Goal: Check status: Check status

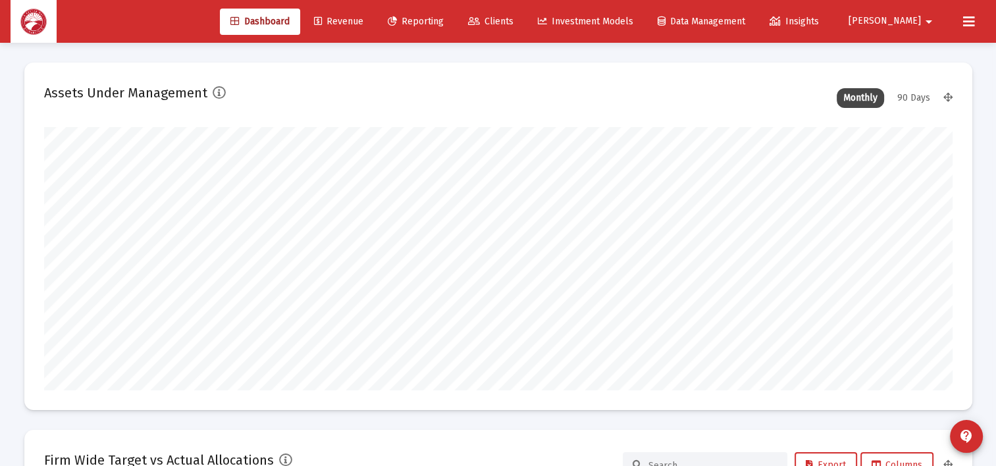
scroll to position [263, 489]
click at [454, 32] on link "Reporting" at bounding box center [415, 22] width 77 height 26
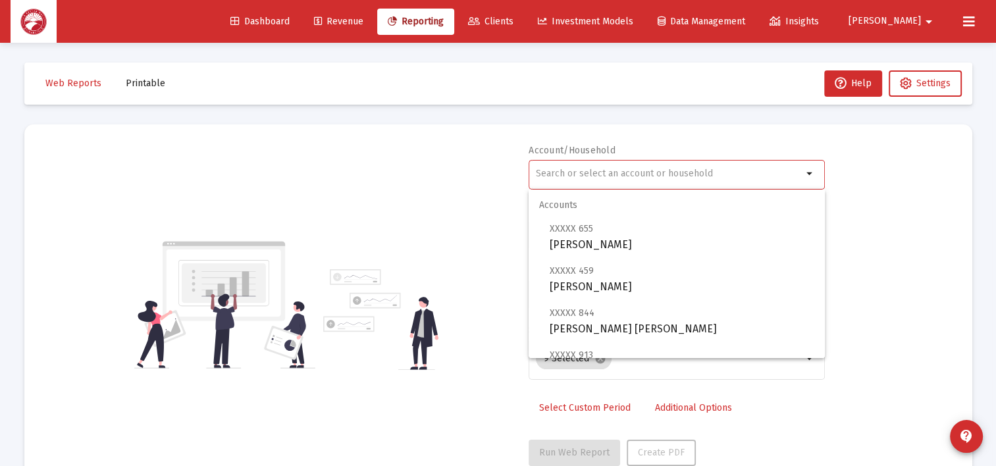
click at [710, 171] on input "text" at bounding box center [669, 174] width 267 height 11
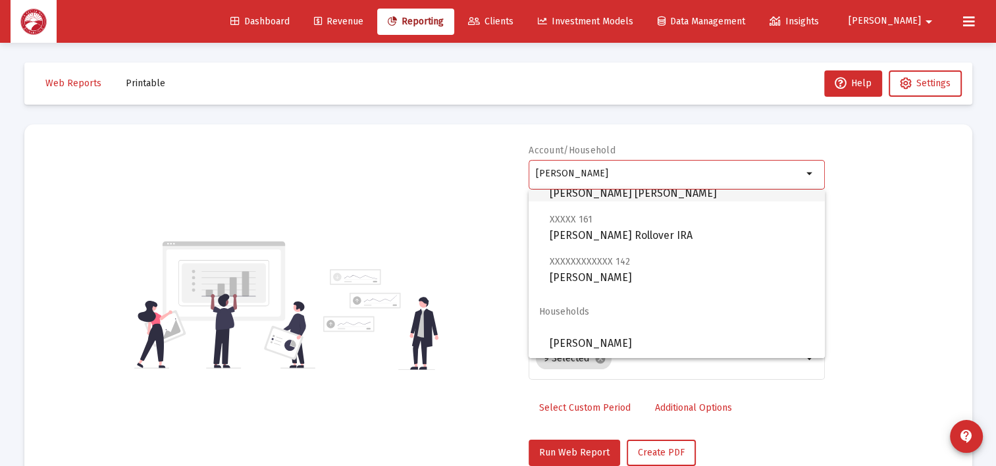
scroll to position [95, 0]
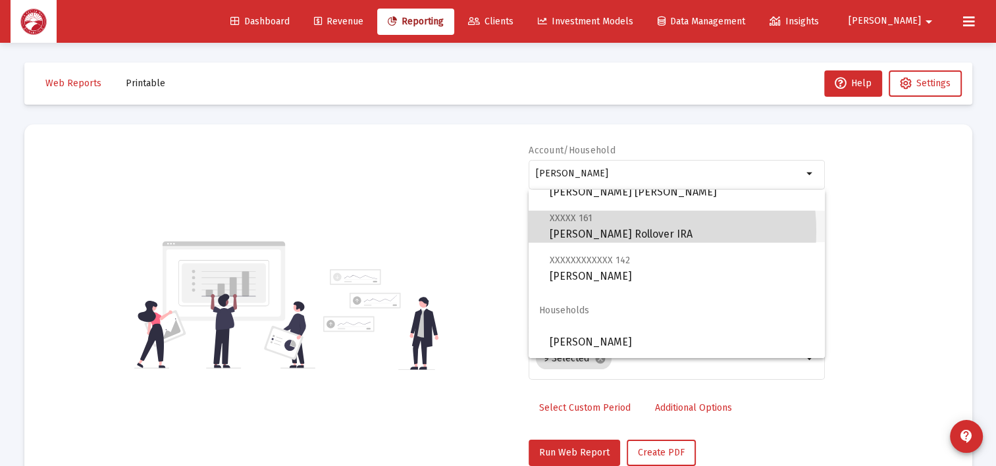
click at [616, 232] on span "XXXXX 161 [PERSON_NAME] Rollover IRA" at bounding box center [682, 226] width 265 height 32
type input "[PERSON_NAME] Rollover IRA"
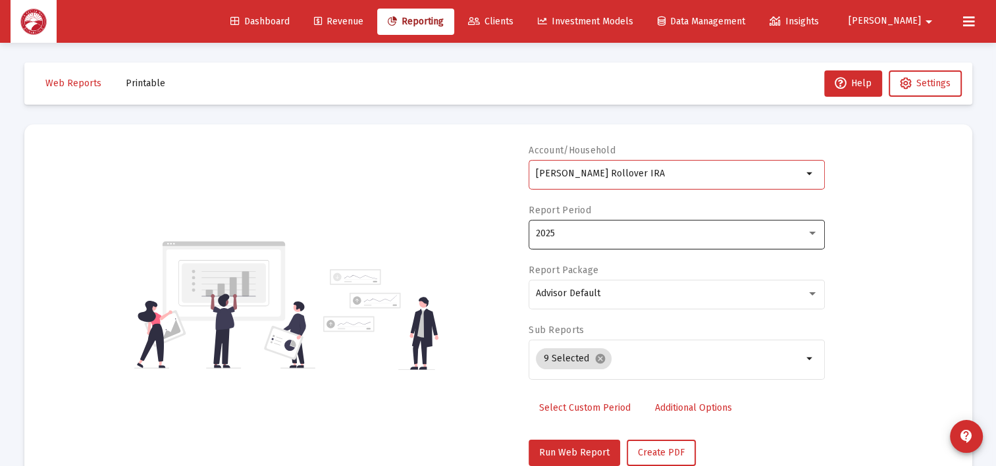
click at [653, 237] on div "2025" at bounding box center [671, 233] width 271 height 11
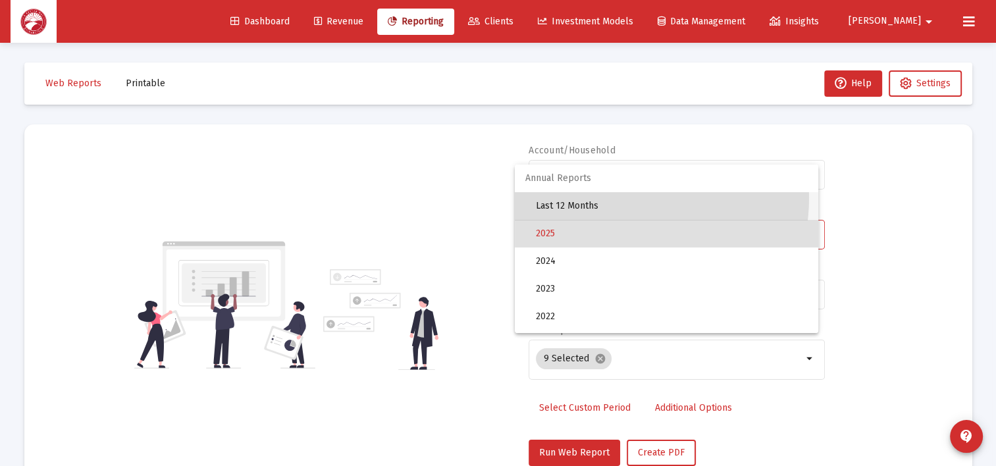
click at [614, 197] on span "Last 12 Months" at bounding box center [672, 206] width 272 height 28
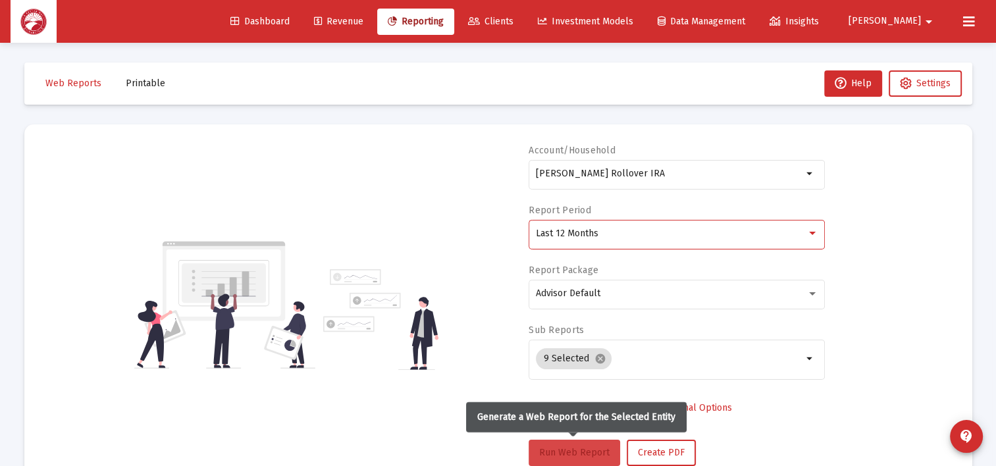
click at [594, 444] on button "Run Web Report" at bounding box center [575, 453] width 92 height 26
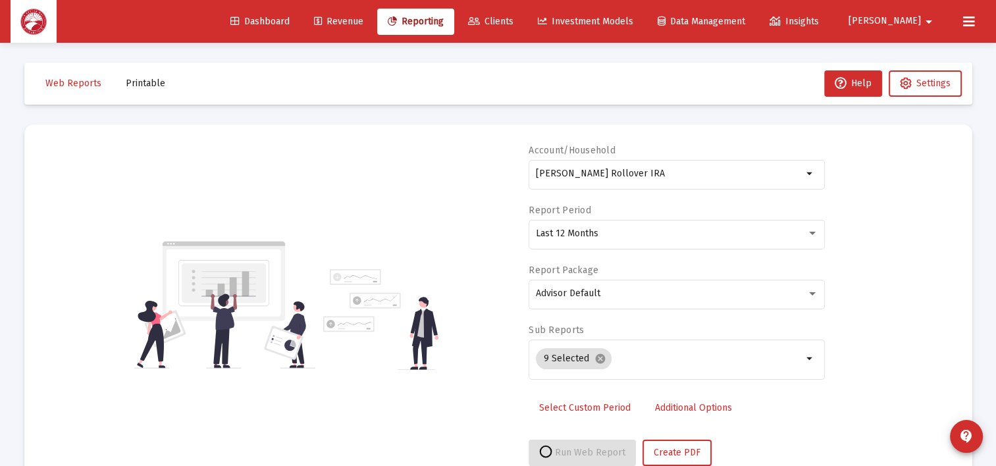
scroll to position [38, 0]
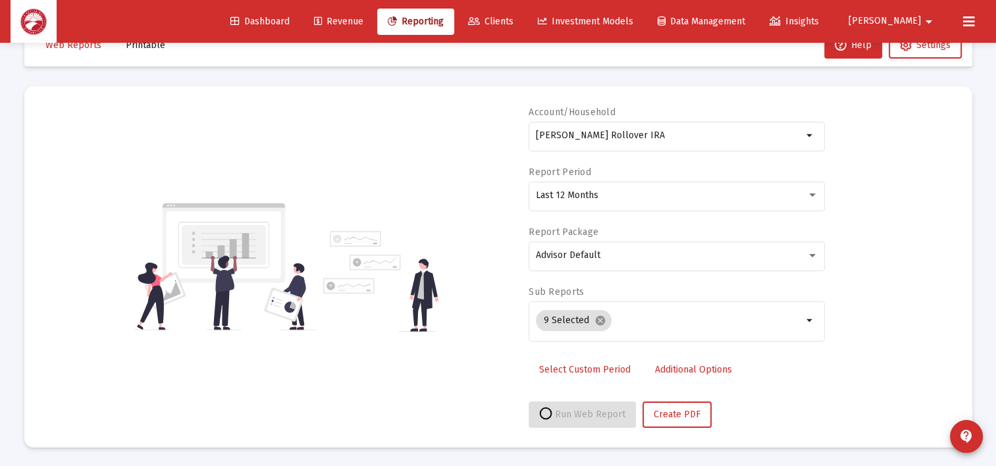
select select "View all"
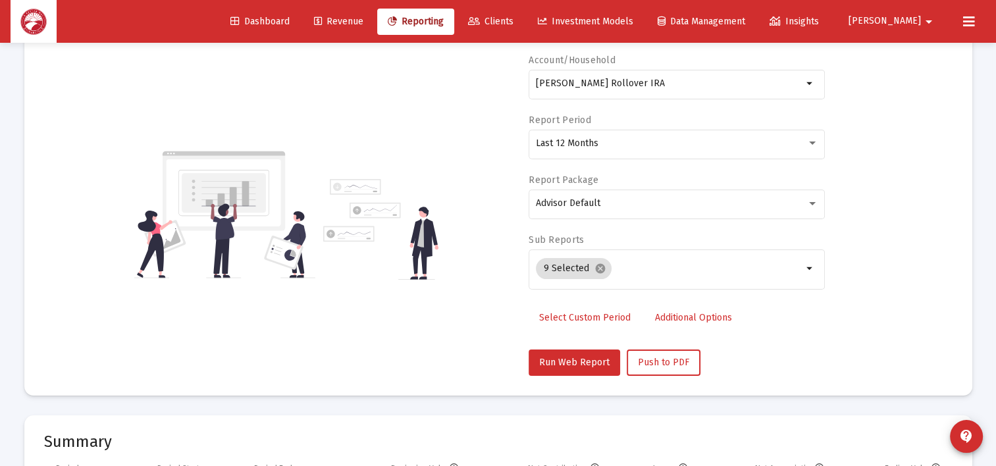
scroll to position [0, 0]
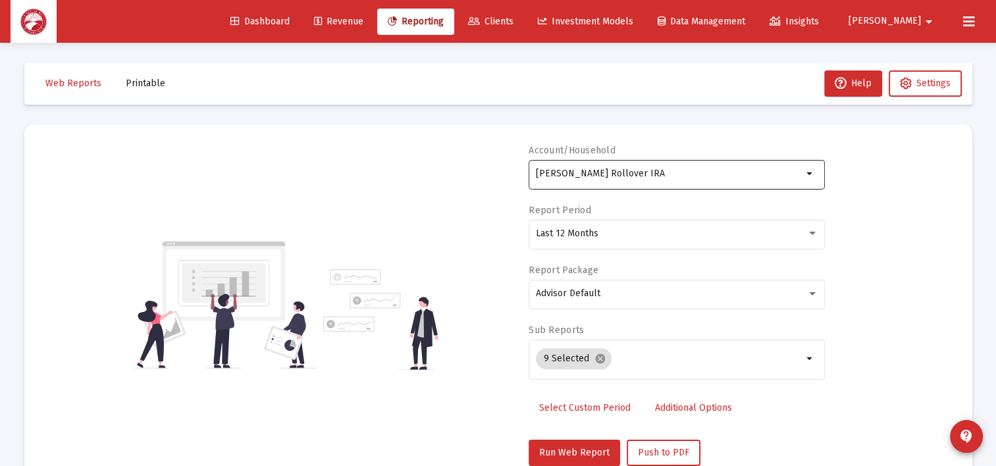
click at [702, 180] on div "[PERSON_NAME] Rollover IRA" at bounding box center [669, 173] width 267 height 32
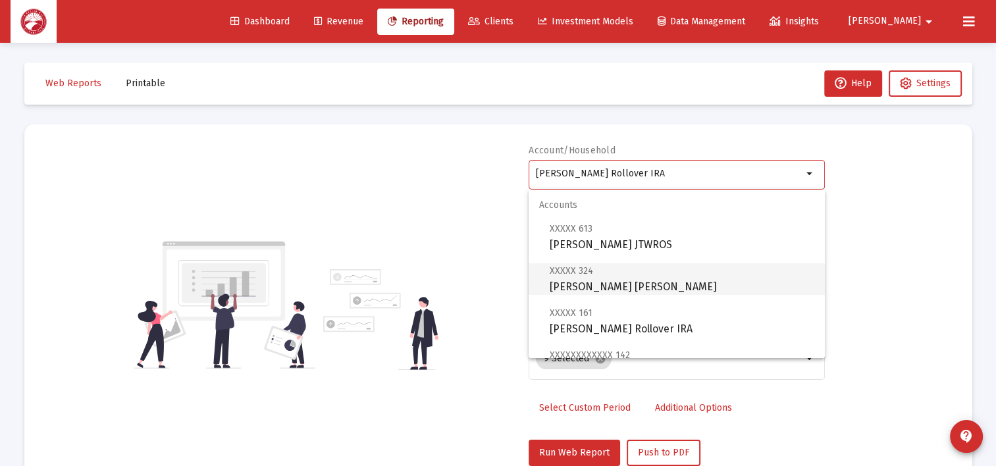
click at [606, 285] on span "XXXXX 324 [PERSON_NAME] [PERSON_NAME]" at bounding box center [682, 279] width 265 height 32
type input "[PERSON_NAME] [PERSON_NAME]"
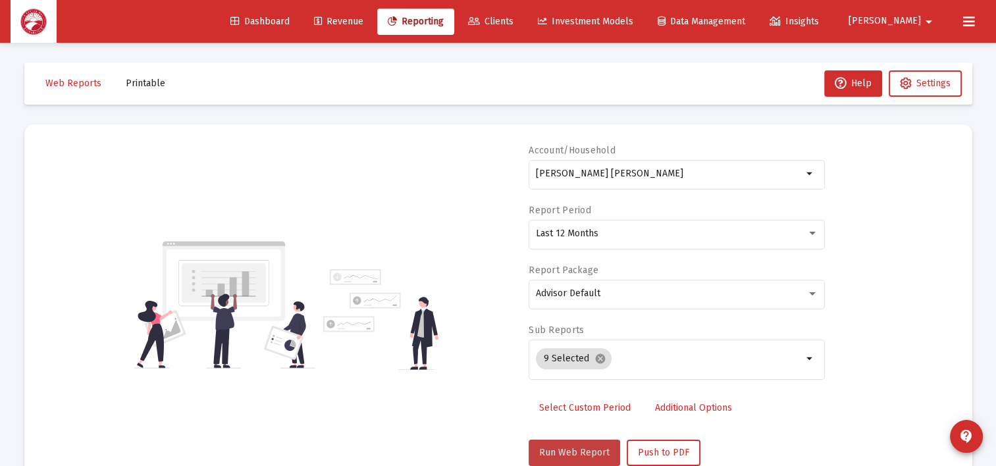
click at [590, 455] on span "Run Web Report" at bounding box center [574, 452] width 70 height 11
select select "View all"
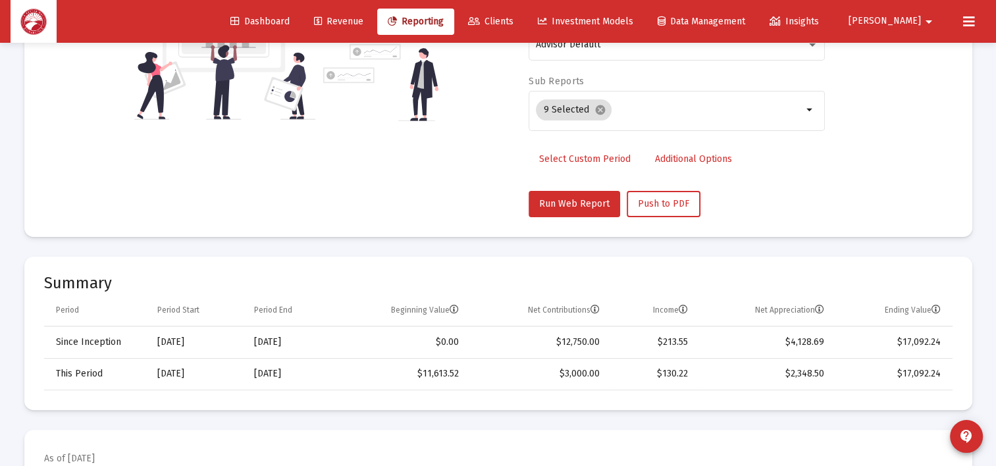
scroll to position [66, 0]
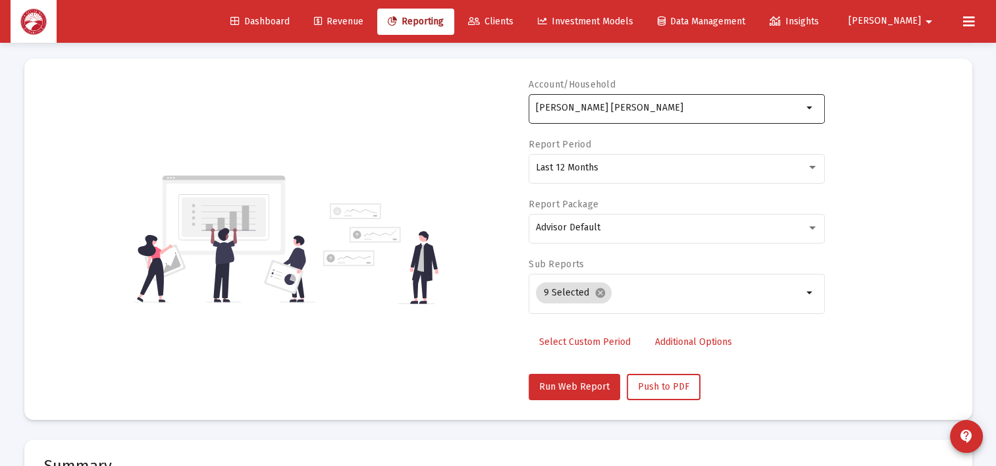
click at [703, 111] on input "[PERSON_NAME] [PERSON_NAME]" at bounding box center [669, 108] width 267 height 11
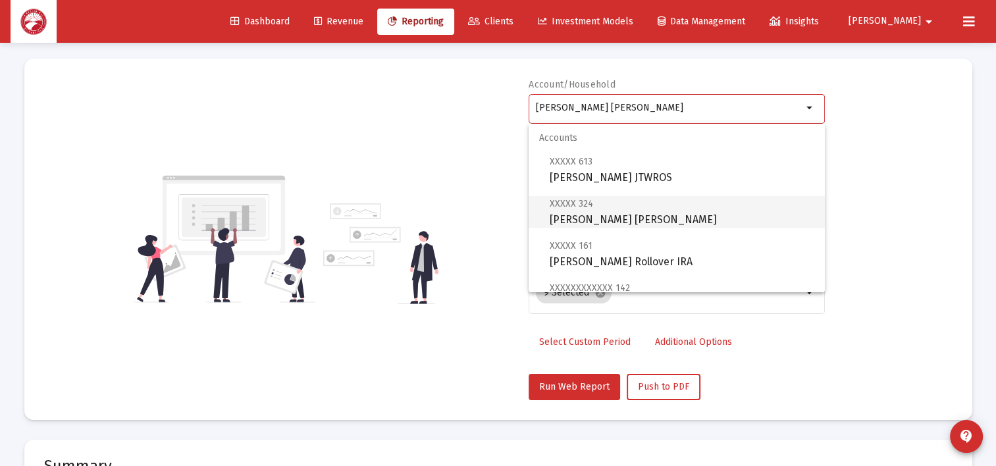
scroll to position [0, 0]
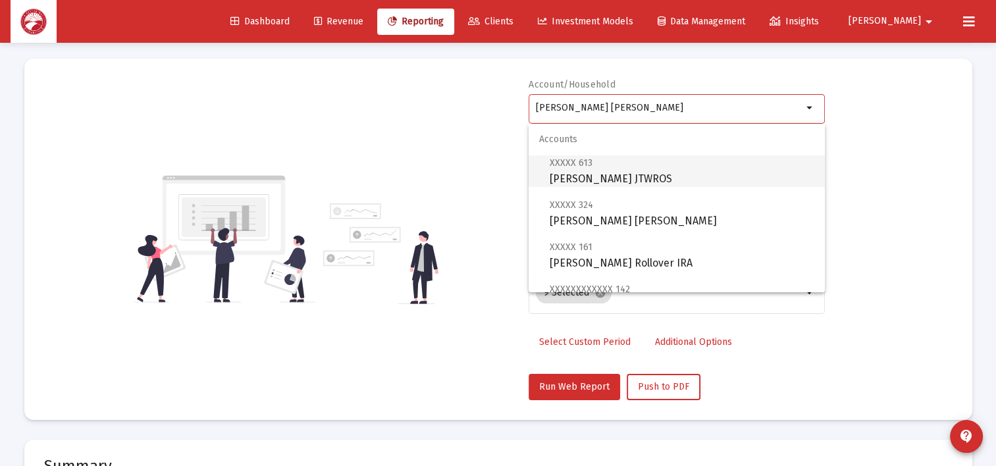
click at [669, 185] on span "XXXXX 613 [PERSON_NAME] JTWROS" at bounding box center [682, 171] width 265 height 32
type input "[PERSON_NAME] JTWROS"
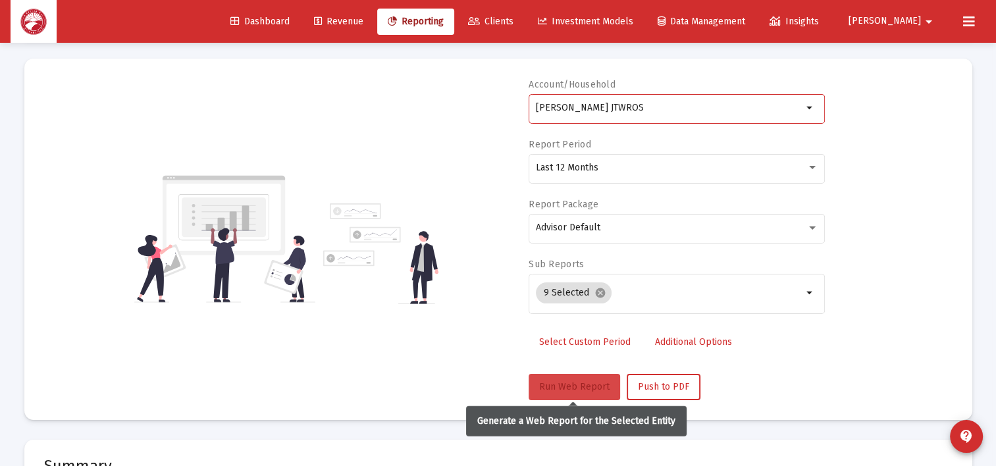
click at [574, 381] on span "Run Web Report" at bounding box center [574, 386] width 70 height 11
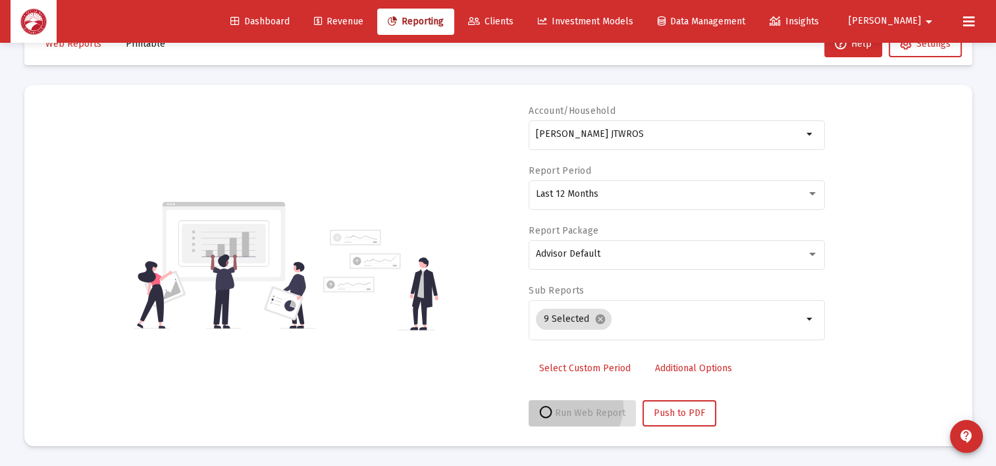
scroll to position [38, 0]
select select "View all"
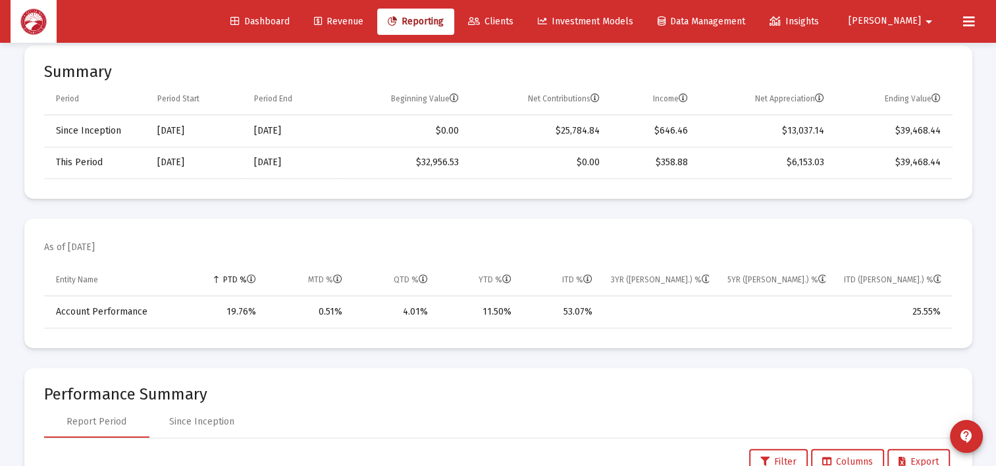
scroll to position [461, 0]
